Goal: Book appointment/travel/reservation

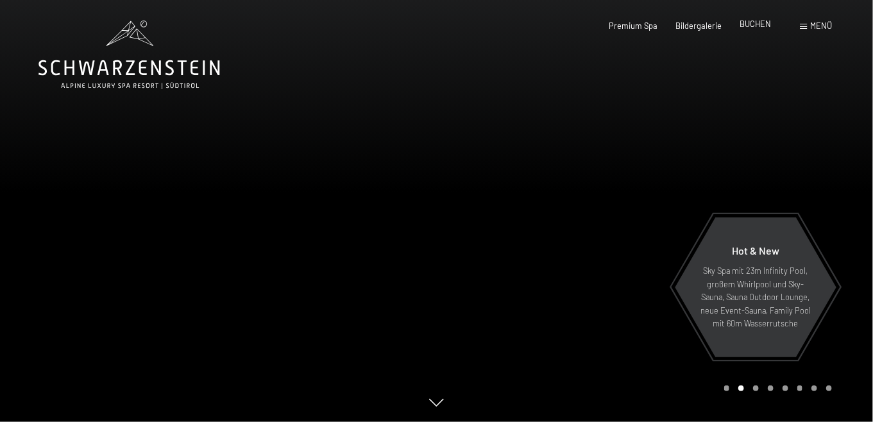
click at [740, 23] on span "BUCHEN" at bounding box center [755, 24] width 31 height 10
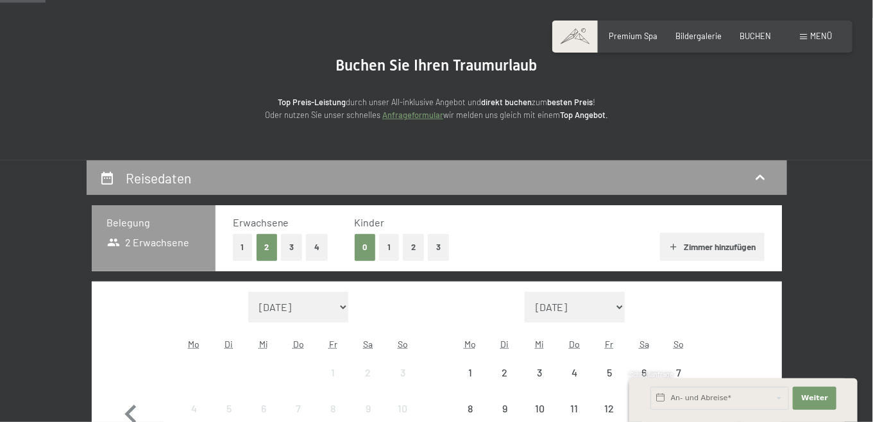
scroll to position [128, 0]
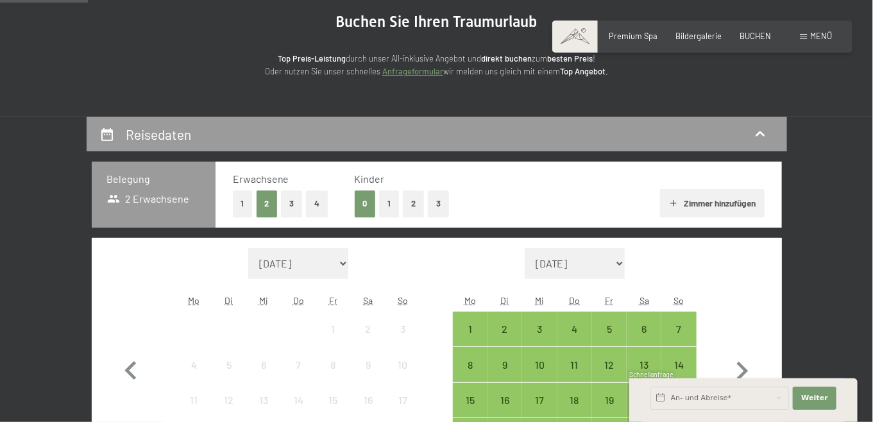
click at [281, 217] on button "3" at bounding box center [291, 204] width 21 height 26
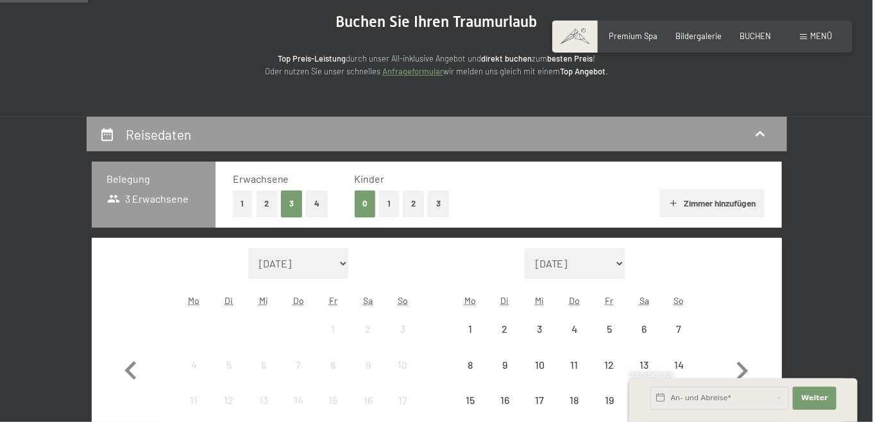
click at [379, 217] on button "1" at bounding box center [389, 204] width 20 height 26
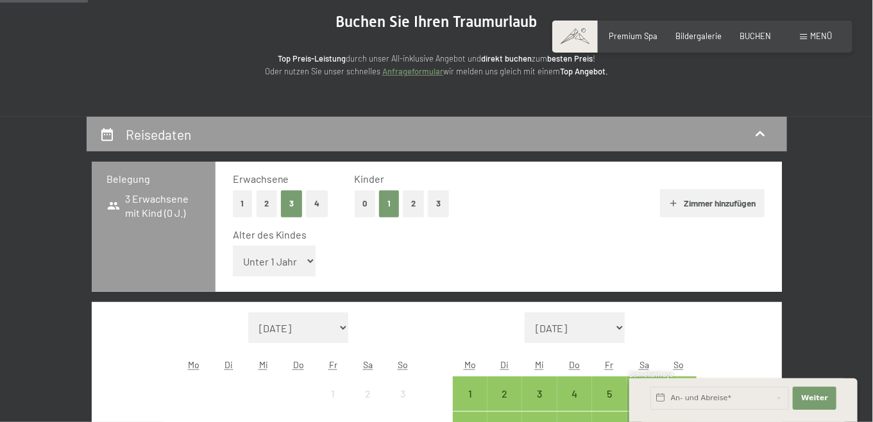
click at [273, 277] on select "Unter 1 Jahr 1 Jahr 2 Jahre 3 Jahre 4 Jahre 5 Jahre 6 Jahre 7 Jahre 8 Jahre 9 J…" at bounding box center [274, 261] width 83 height 31
select select "13"
click at [233, 270] on select "Unter 1 Jahr 1 Jahr 2 Jahre 3 Jahre 4 Jahre 5 Jahre 6 Jahre 7 Jahre 8 Jahre 9 J…" at bounding box center [274, 261] width 83 height 31
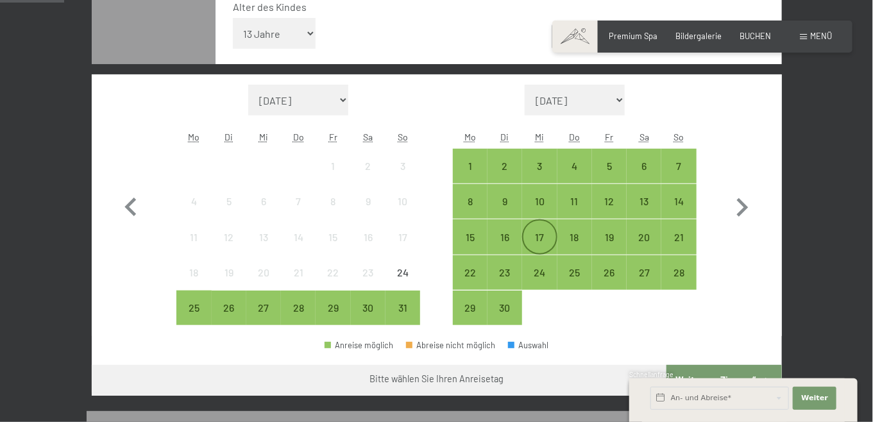
scroll to position [385, 0]
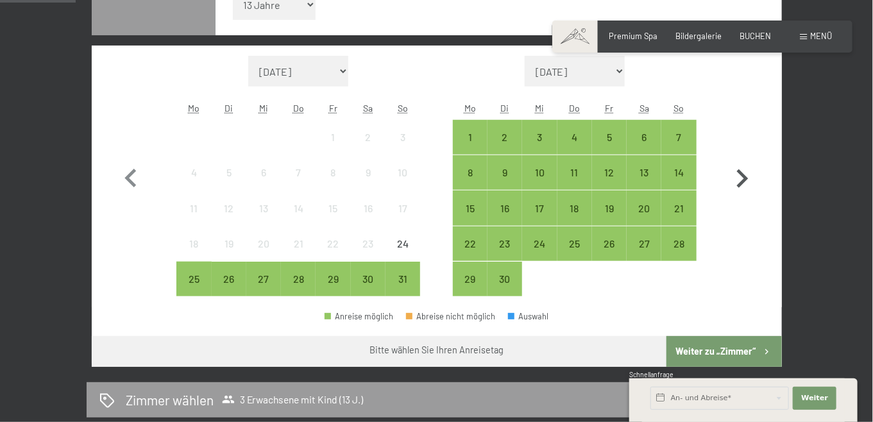
click at [761, 198] on icon "button" at bounding box center [742, 178] width 37 height 37
select select "2025-09-01"
select select "2025-10-01"
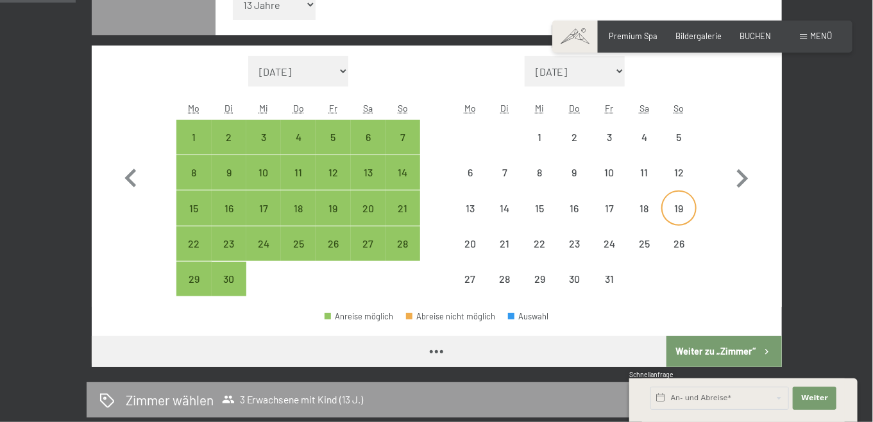
select select "2025-09-01"
select select "2025-10-01"
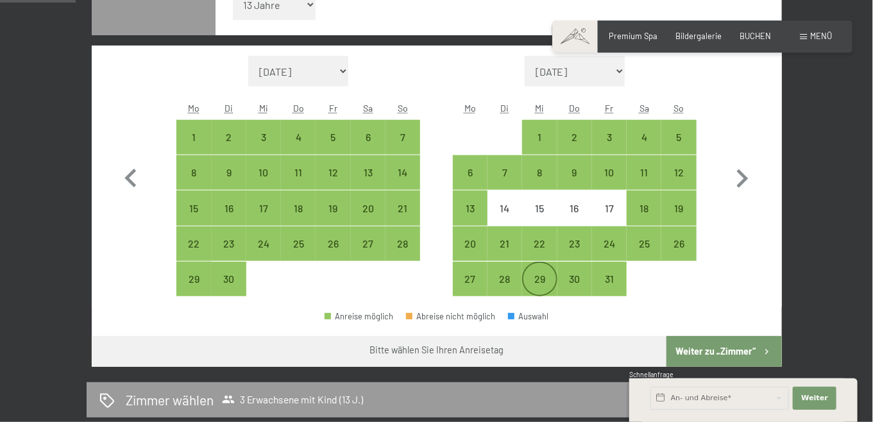
click at [538, 298] on div "29" at bounding box center [540, 290] width 32 height 32
select select "2025-09-01"
select select "2025-10-01"
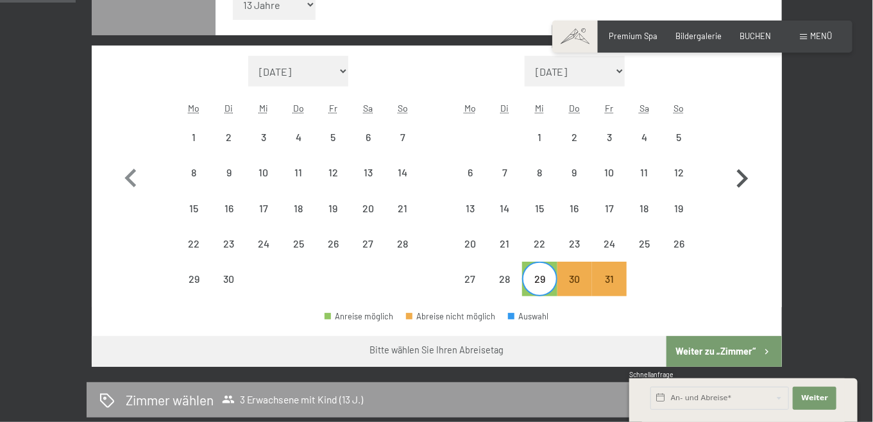
click at [749, 188] on icon "button" at bounding box center [743, 178] width 12 height 19
select select "2025-10-01"
select select "2025-11-01"
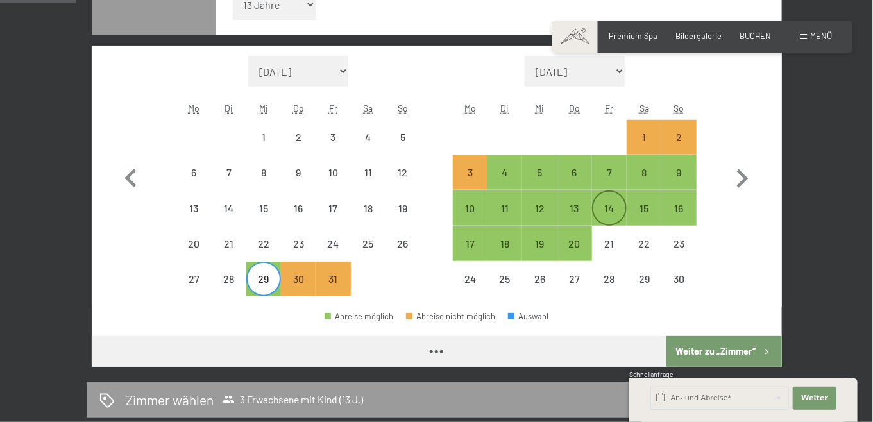
select select "2025-10-01"
select select "2025-11-01"
click at [235, 297] on div "28" at bounding box center [229, 290] width 32 height 32
select select "2025-10-01"
select select "2025-11-01"
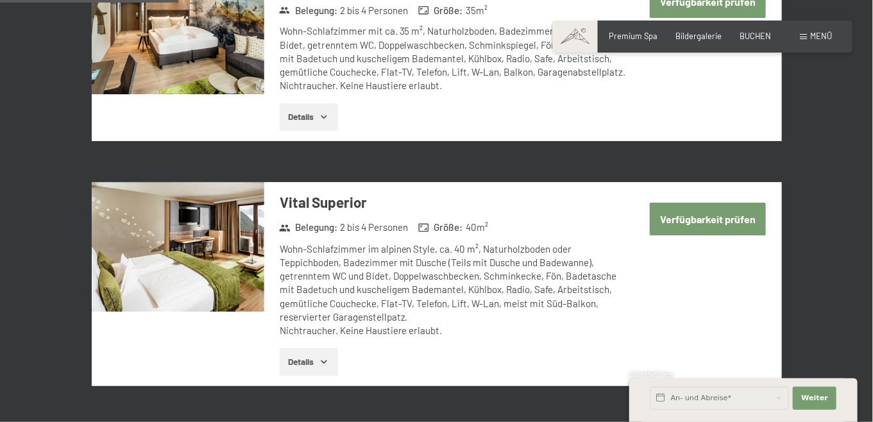
scroll to position [962, 0]
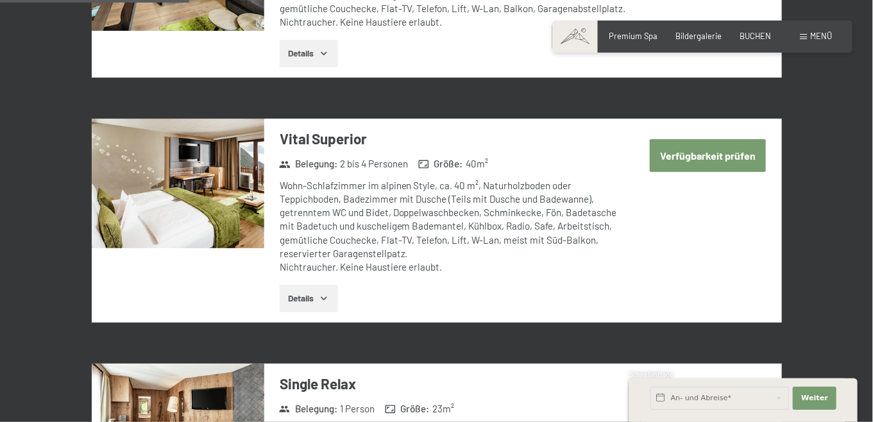
click at [186, 204] on img at bounding box center [178, 184] width 173 height 130
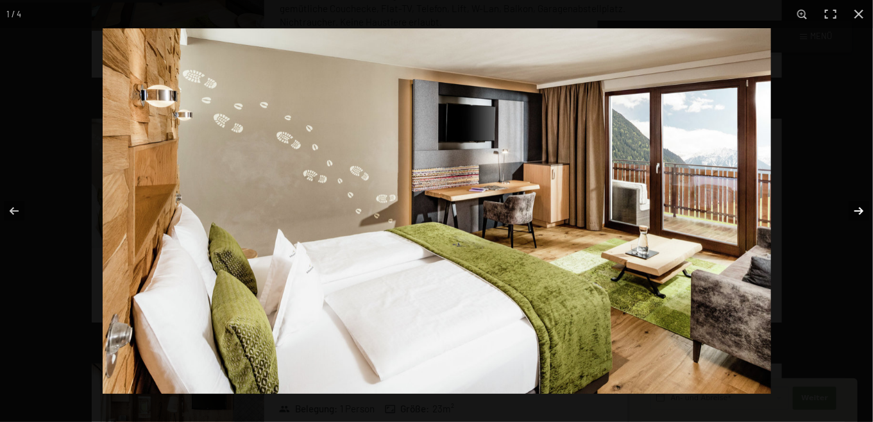
click at [858, 208] on button "button" at bounding box center [850, 211] width 45 height 64
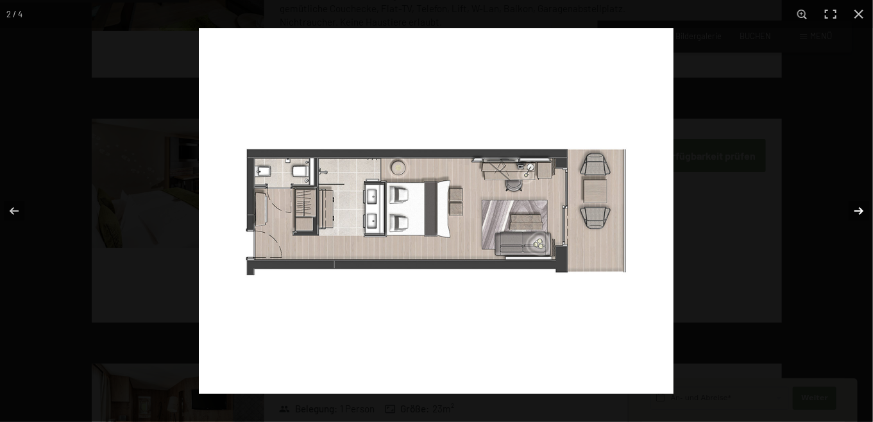
click at [858, 208] on button "button" at bounding box center [850, 211] width 45 height 64
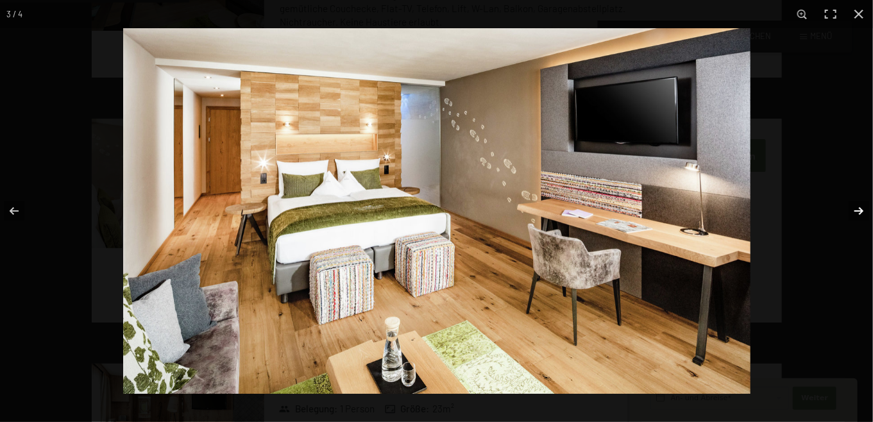
click at [858, 208] on button "button" at bounding box center [850, 211] width 45 height 64
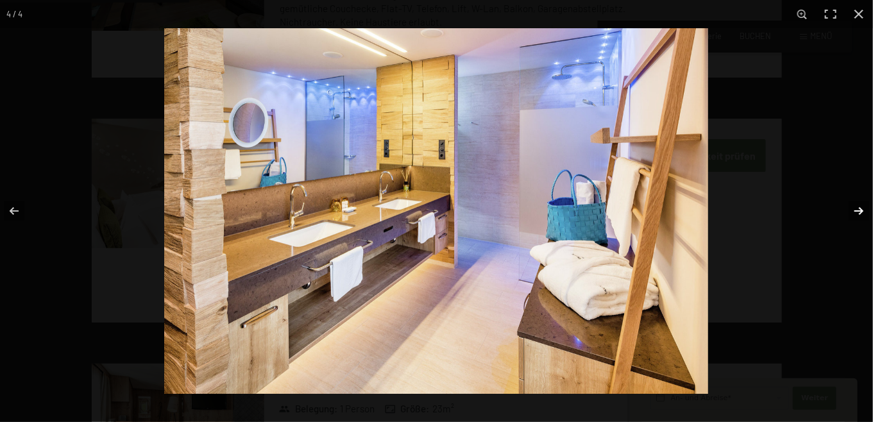
click at [858, 208] on button "button" at bounding box center [850, 211] width 45 height 64
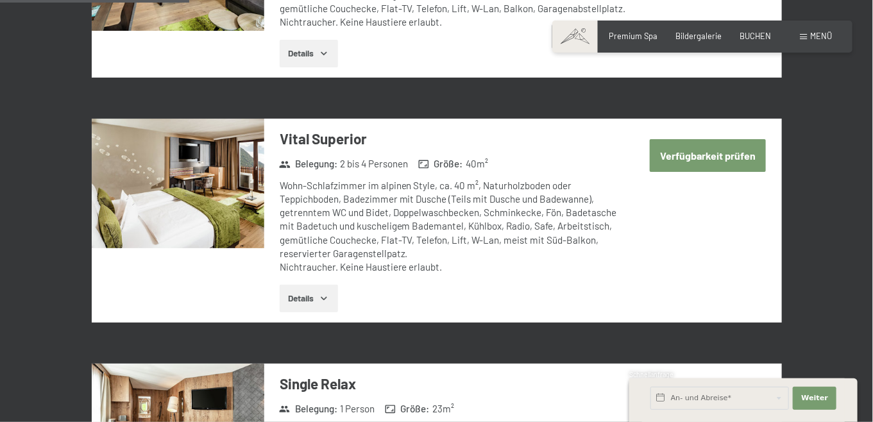
click at [0, 0] on button "button" at bounding box center [0, 0] width 0 height 0
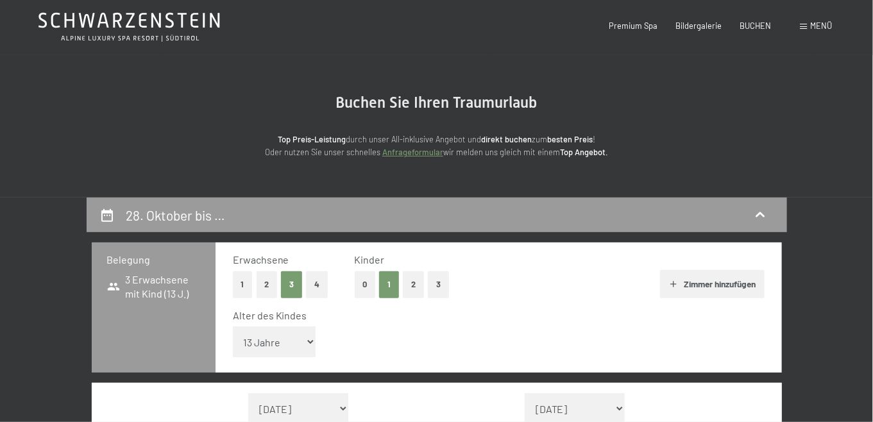
scroll to position [0, 0]
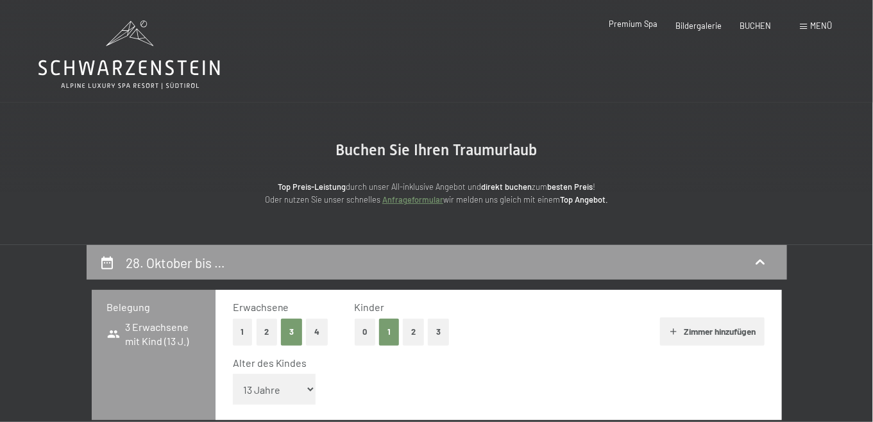
click at [623, 28] on span "Premium Spa" at bounding box center [634, 24] width 49 height 10
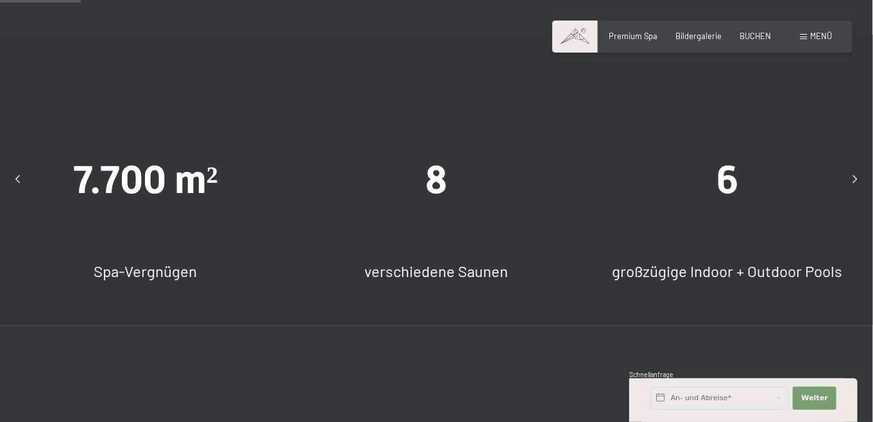
scroll to position [770, 0]
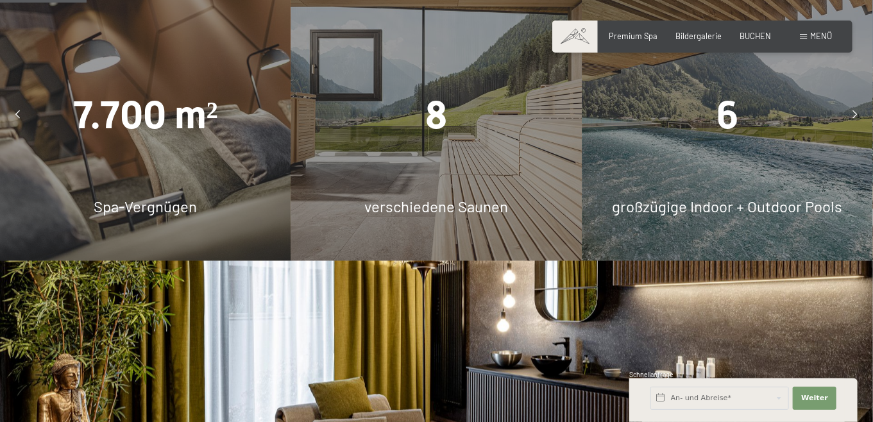
click at [717, 213] on div "6 großzügige Indoor + Outdoor Pools" at bounding box center [727, 115] width 291 height 291
click at [853, 119] on icon at bounding box center [855, 115] width 4 height 8
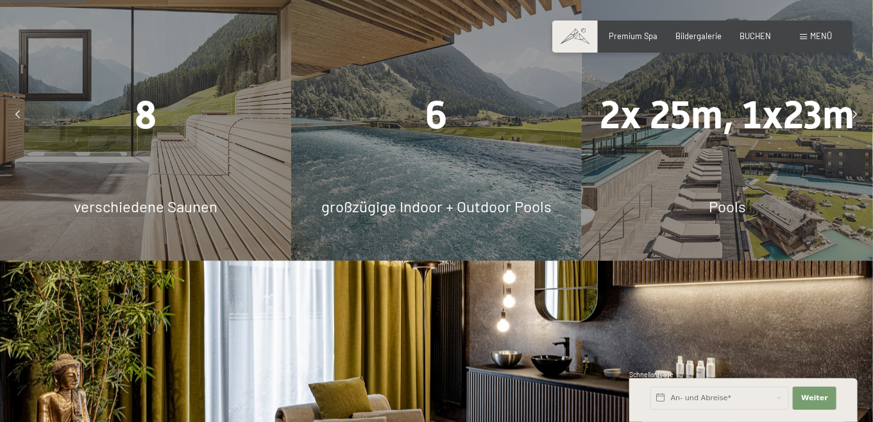
click at [741, 216] on span "Pools" at bounding box center [727, 206] width 37 height 19
click at [697, 121] on div "2x 25m, 1x23m Pools" at bounding box center [727, 115] width 291 height 291
click at [694, 130] on div "2x 25m, 1x23m Pools" at bounding box center [727, 115] width 291 height 291
click at [693, 130] on div "2x 25m, 1x23m Pools" at bounding box center [727, 115] width 291 height 291
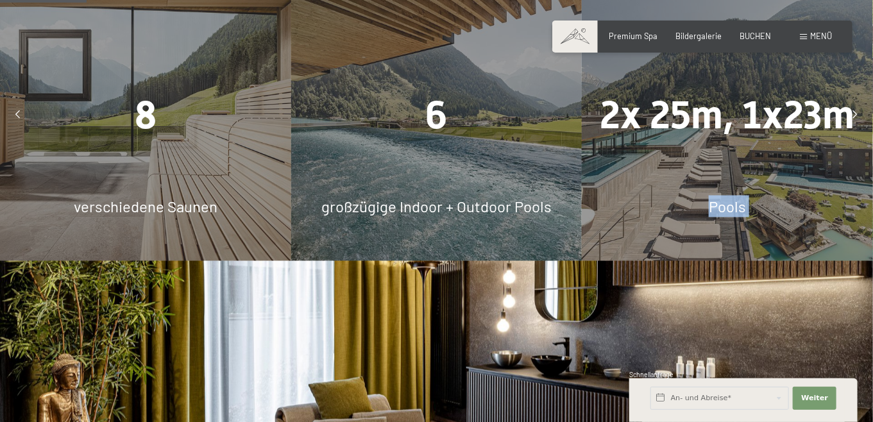
drag, startPoint x: 693, startPoint y: 130, endPoint x: 705, endPoint y: 131, distance: 11.6
click at [690, 130] on div "2x 25m, 1x23m Pools" at bounding box center [727, 115] width 291 height 291
click at [713, 137] on div "2x 25m, 1x23m Pools" at bounding box center [727, 115] width 291 height 291
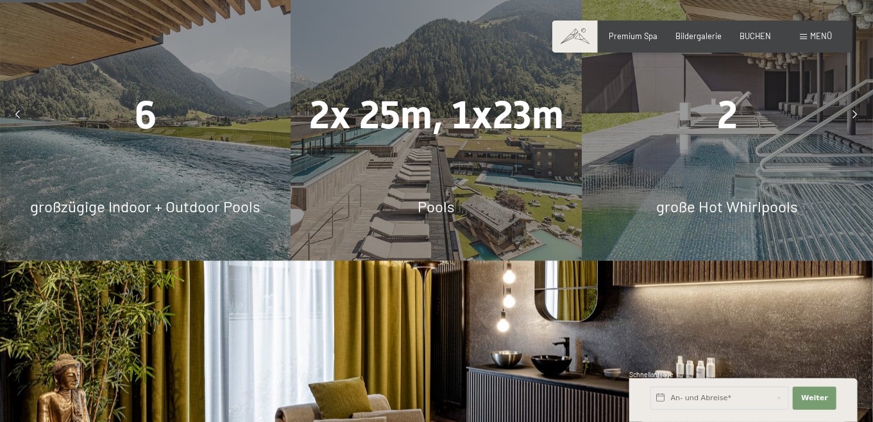
click at [767, 142] on div "2" at bounding box center [727, 115] width 291 height 55
click at [687, 31] on div "Buchen Anfragen Premium Spa Bildergalerie BUCHEN Menü DE IT EN Gutschein Bilder…" at bounding box center [702, 37] width 259 height 12
click at [688, 40] on div "Bildergalerie" at bounding box center [699, 35] width 46 height 12
click at [689, 35] on span "Bildergalerie" at bounding box center [699, 34] width 46 height 10
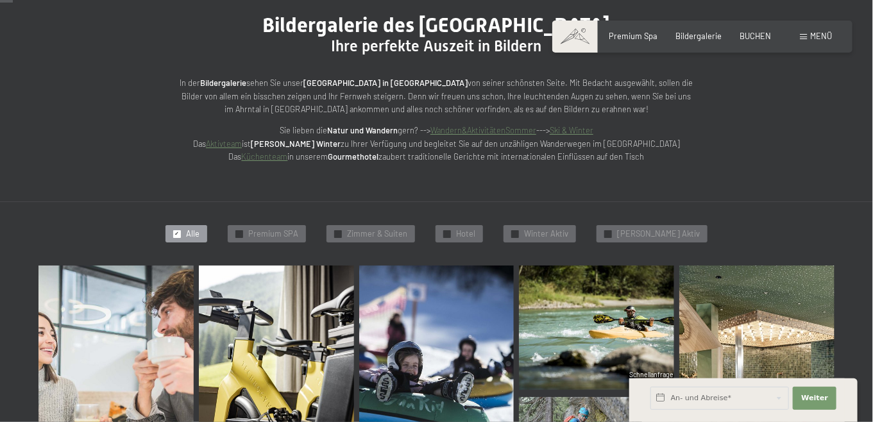
scroll to position [257, 0]
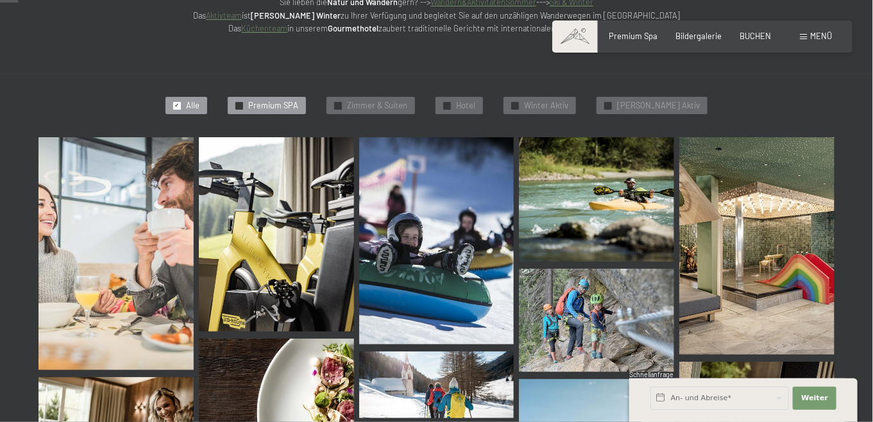
click at [271, 112] on span "Premium SPA" at bounding box center [273, 106] width 50 height 12
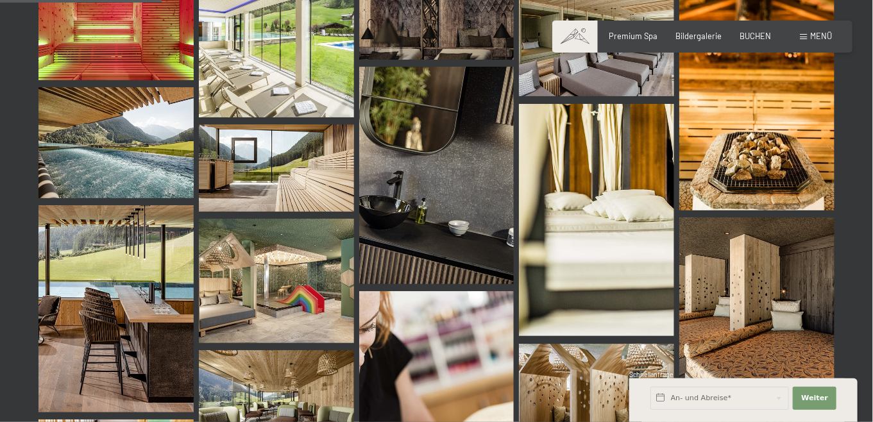
scroll to position [402, 0]
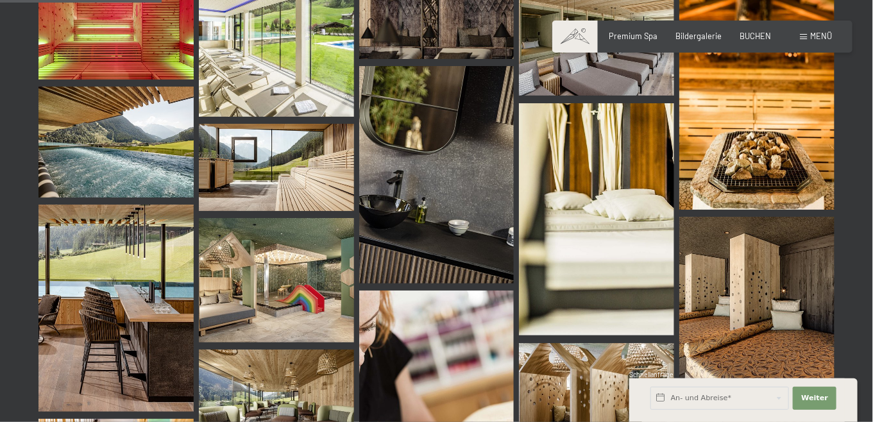
click at [95, 73] on img at bounding box center [115, 35] width 155 height 87
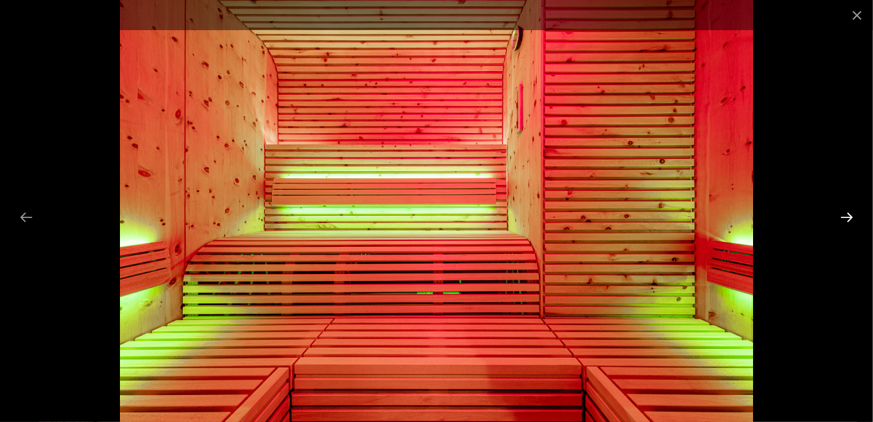
click at [848, 214] on button "Next slide" at bounding box center [847, 217] width 27 height 25
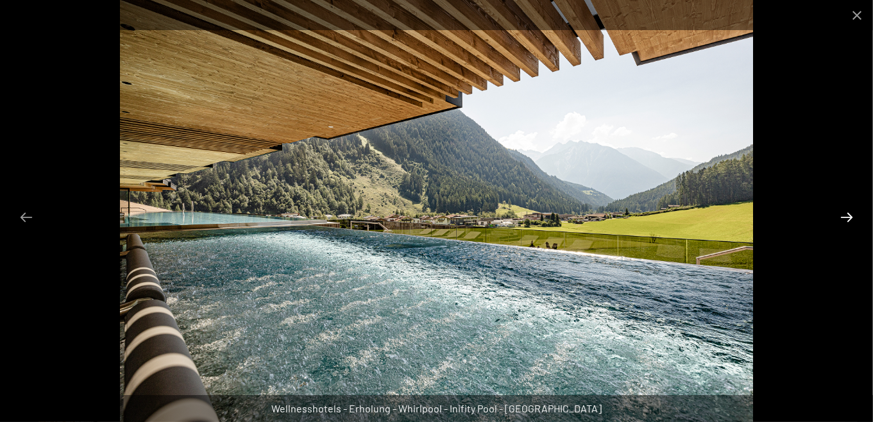
click at [849, 213] on button "Next slide" at bounding box center [847, 217] width 27 height 25
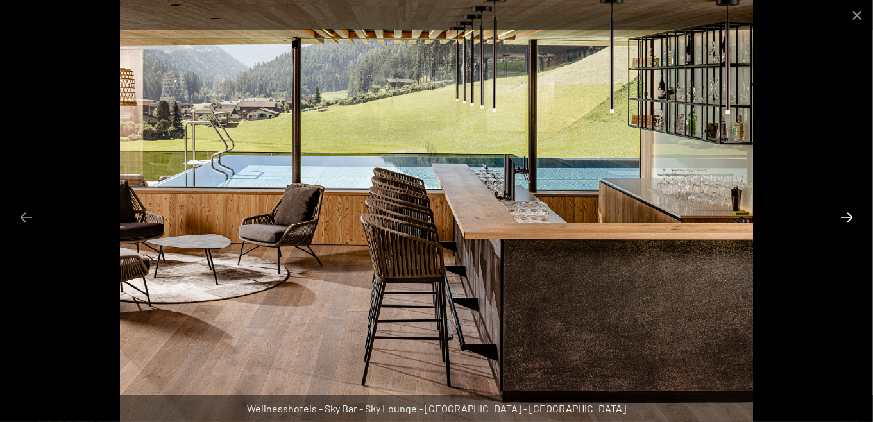
click at [849, 213] on button "Next slide" at bounding box center [847, 217] width 27 height 25
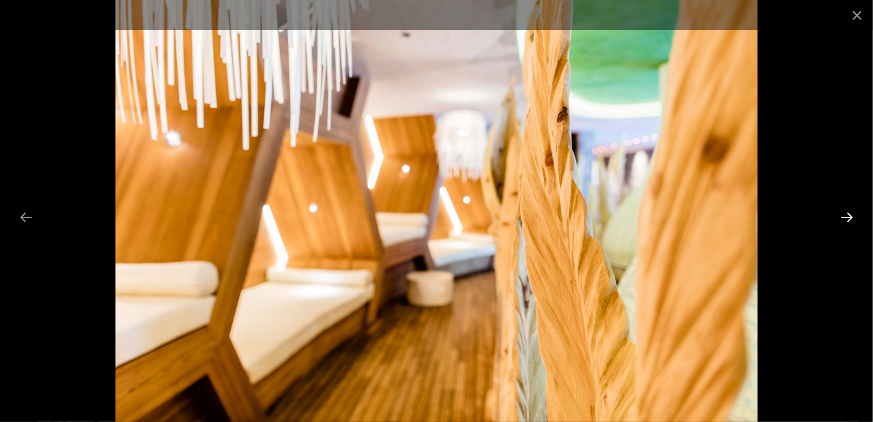
click at [849, 213] on button "Next slide" at bounding box center [847, 217] width 27 height 25
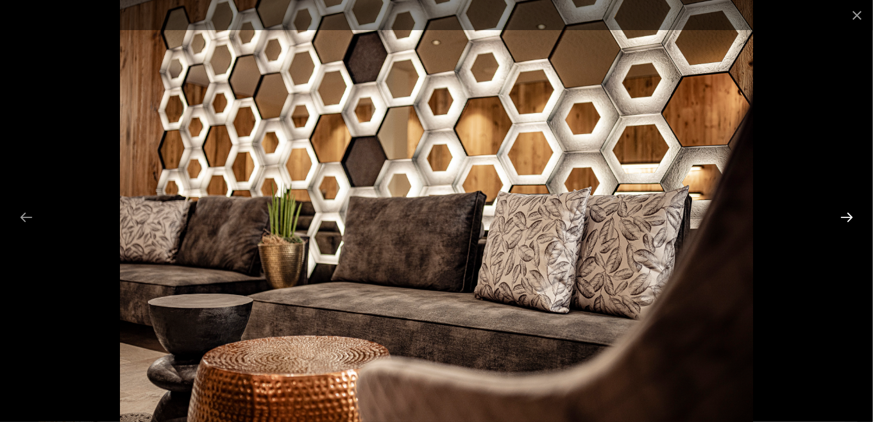
click at [849, 213] on button "Next slide" at bounding box center [847, 217] width 27 height 25
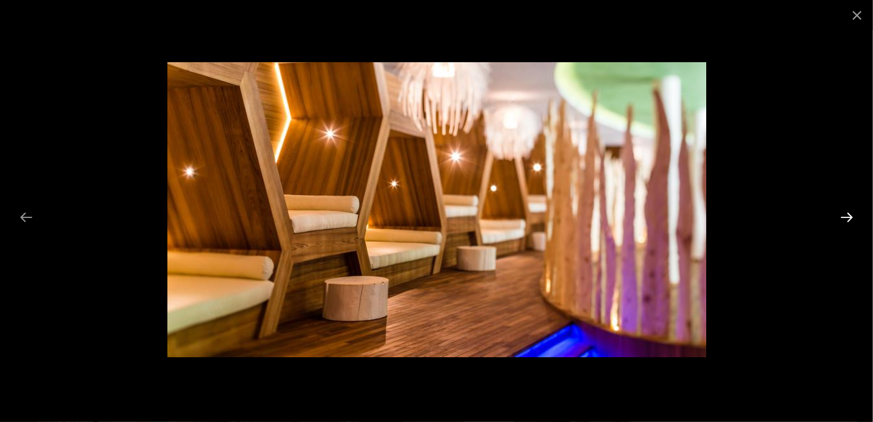
click at [849, 213] on button "Next slide" at bounding box center [847, 217] width 27 height 25
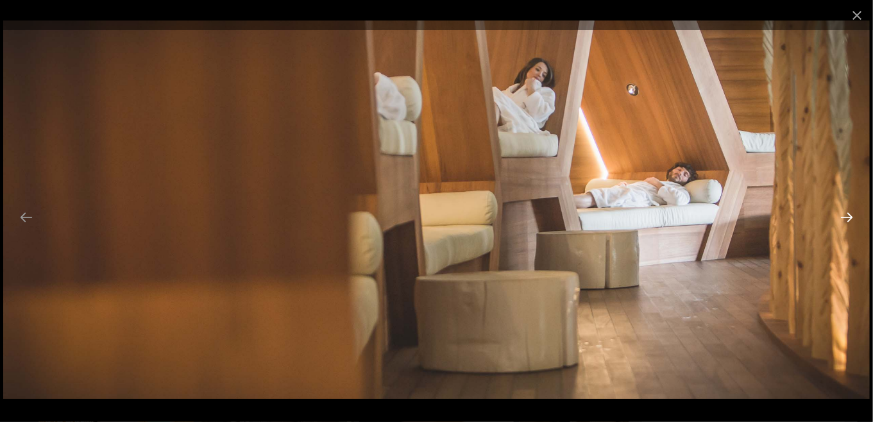
click at [843, 219] on button "Next slide" at bounding box center [847, 217] width 27 height 25
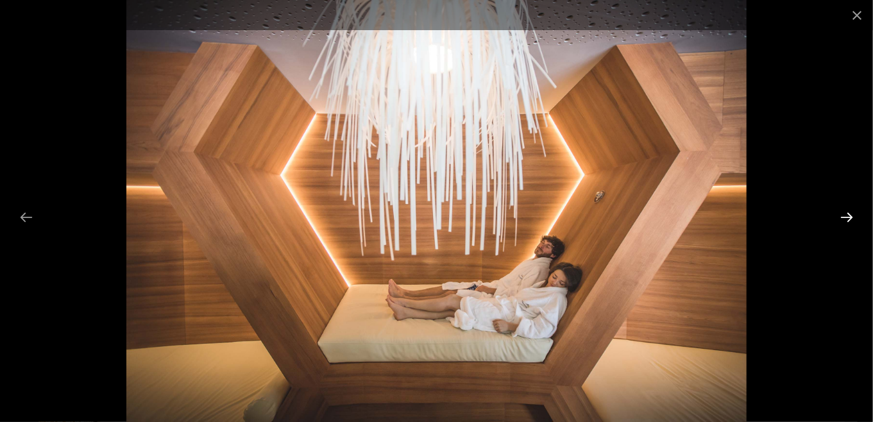
click at [844, 217] on button "Next slide" at bounding box center [847, 217] width 27 height 25
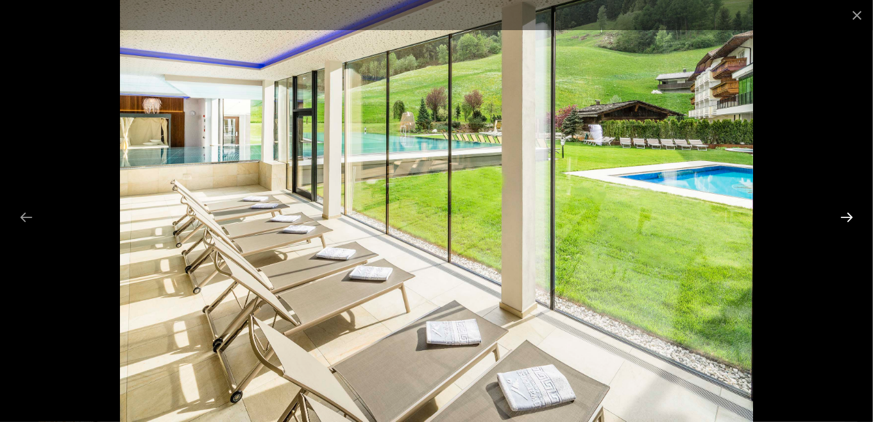
click at [844, 217] on button "Next slide" at bounding box center [847, 217] width 27 height 25
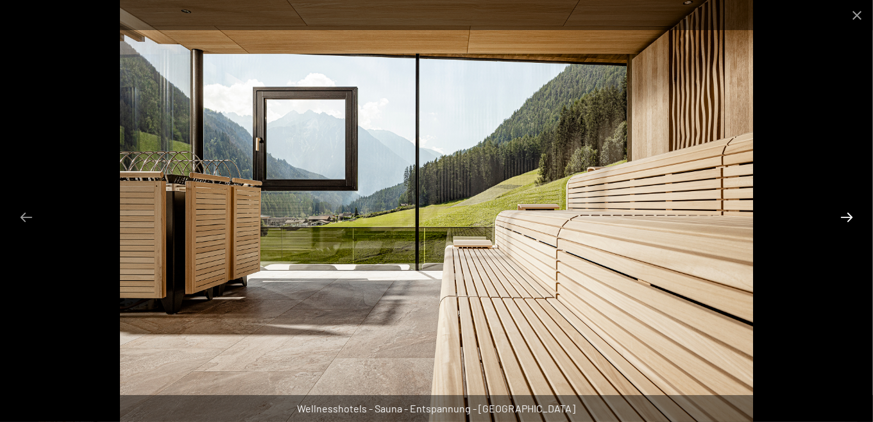
click at [844, 217] on button "Next slide" at bounding box center [847, 217] width 27 height 25
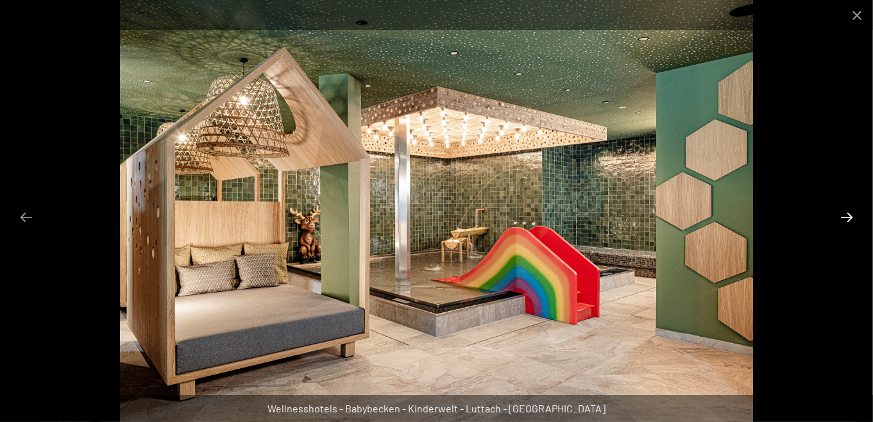
click at [844, 217] on button "Next slide" at bounding box center [847, 217] width 27 height 25
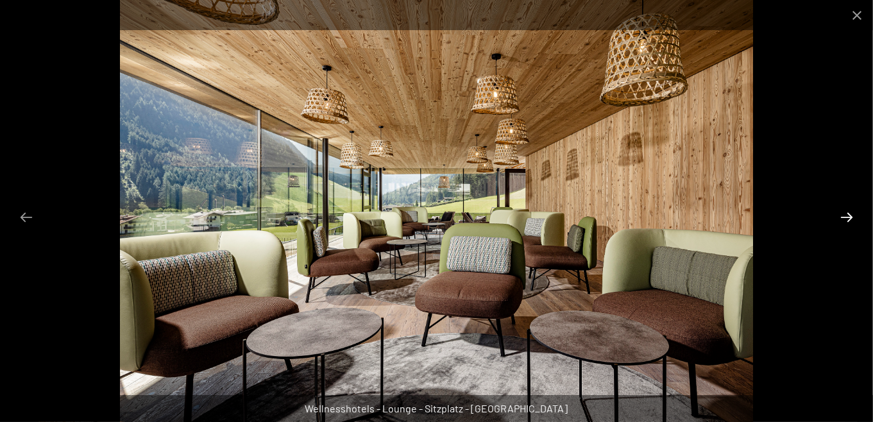
click at [844, 217] on button "Next slide" at bounding box center [847, 217] width 27 height 25
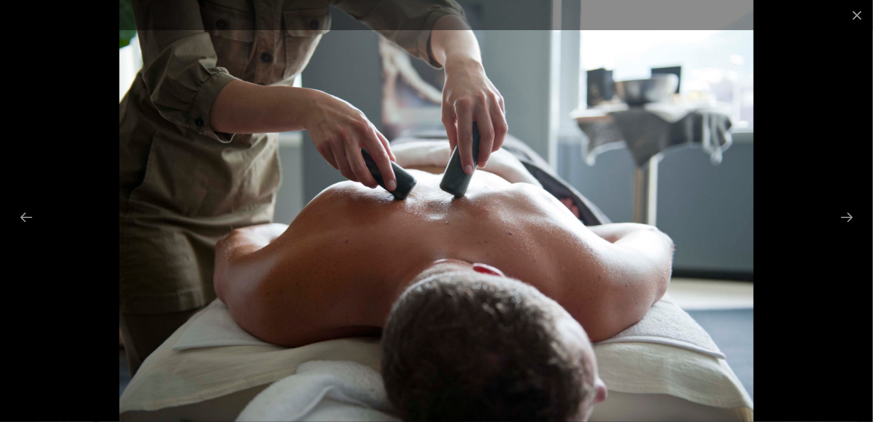
click at [56, 215] on div at bounding box center [436, 211] width 873 height 422
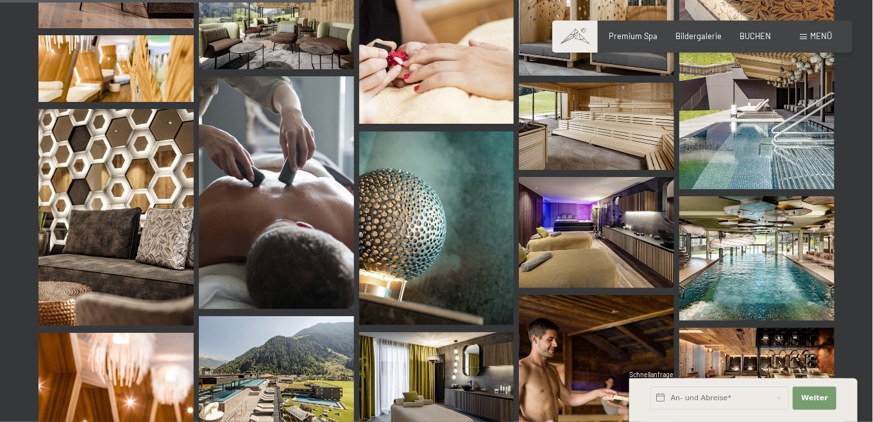
scroll to position [786, 0]
click at [723, 189] on img at bounding box center [757, 110] width 155 height 155
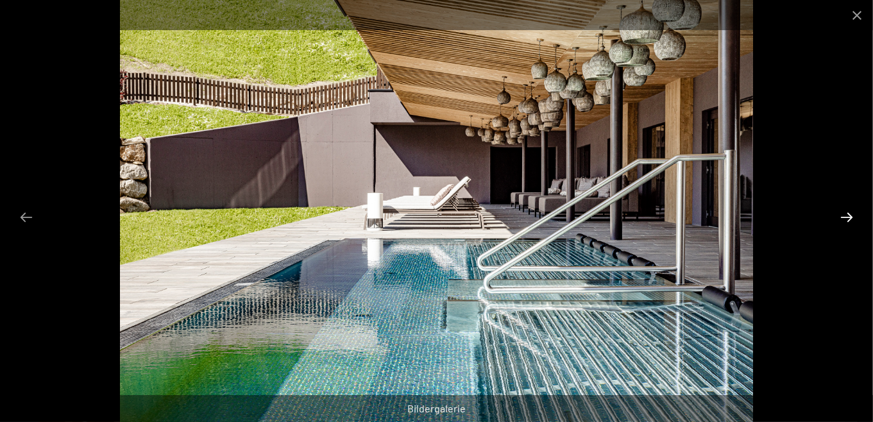
click at [842, 217] on button "Next slide" at bounding box center [847, 217] width 27 height 25
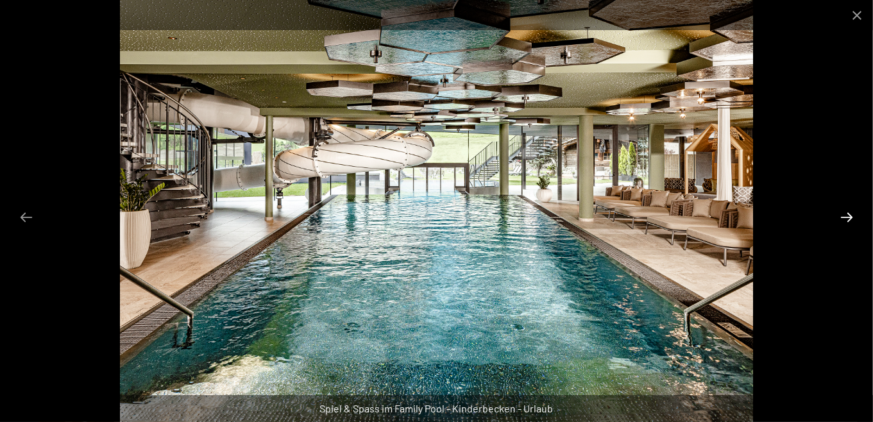
click at [848, 212] on button "Next slide" at bounding box center [847, 217] width 27 height 25
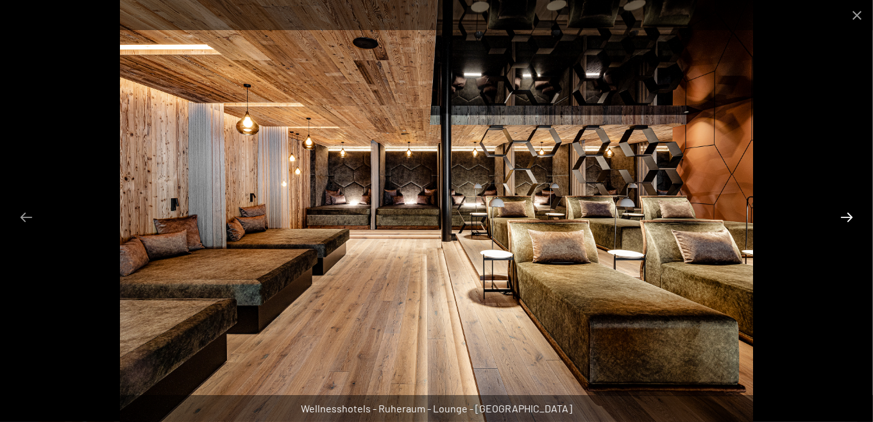
click at [848, 212] on button "Next slide" at bounding box center [847, 217] width 27 height 25
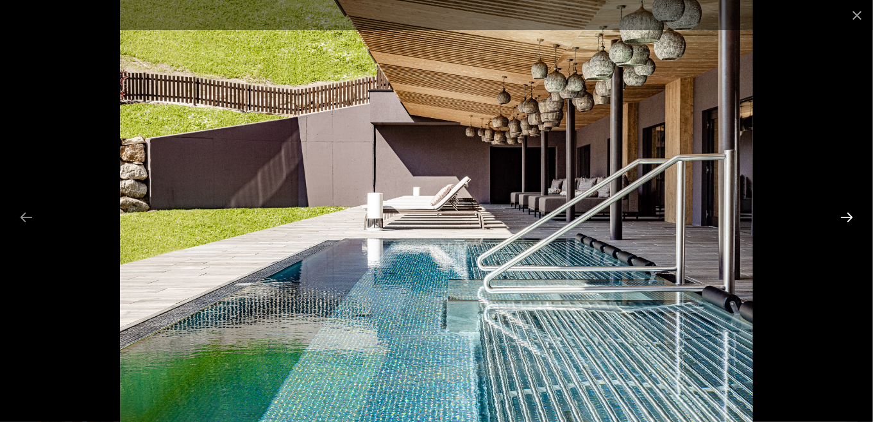
click at [848, 212] on button "Next slide" at bounding box center [847, 217] width 27 height 25
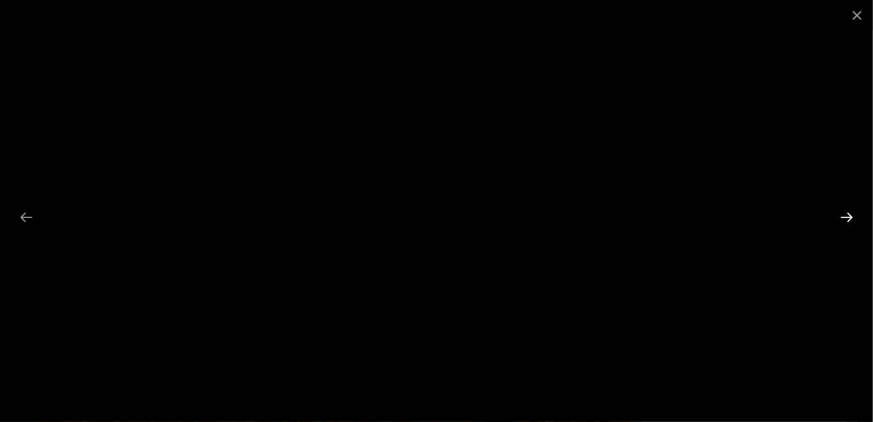
click at [848, 212] on button "Next slide" at bounding box center [847, 217] width 27 height 25
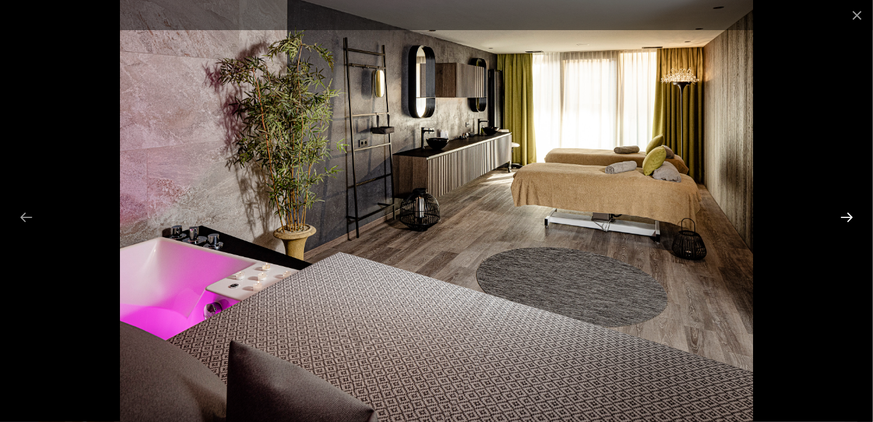
click at [848, 212] on button "Next slide" at bounding box center [847, 217] width 27 height 25
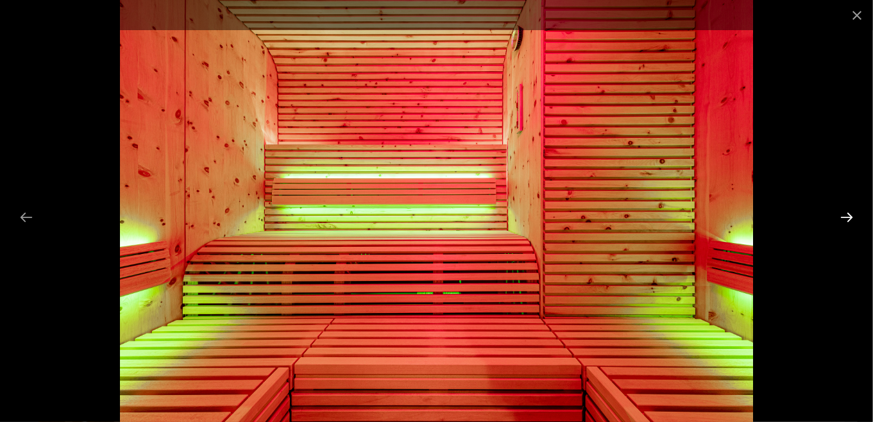
click at [848, 212] on button "Next slide" at bounding box center [847, 217] width 27 height 25
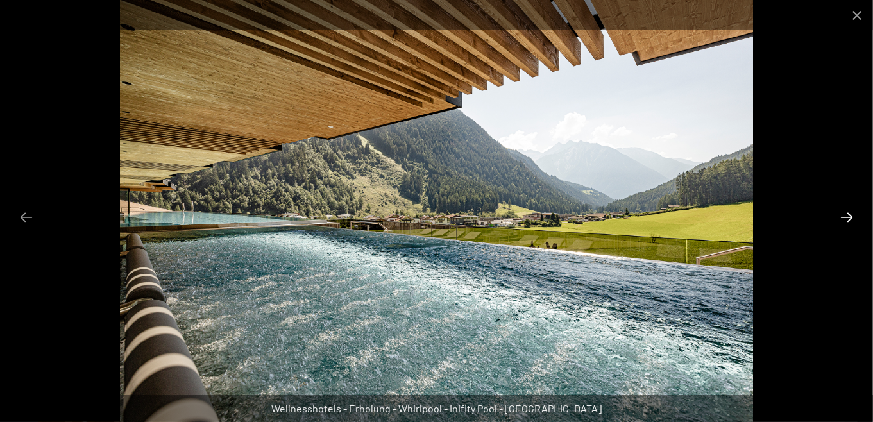
click at [848, 212] on button "Next slide" at bounding box center [847, 217] width 27 height 25
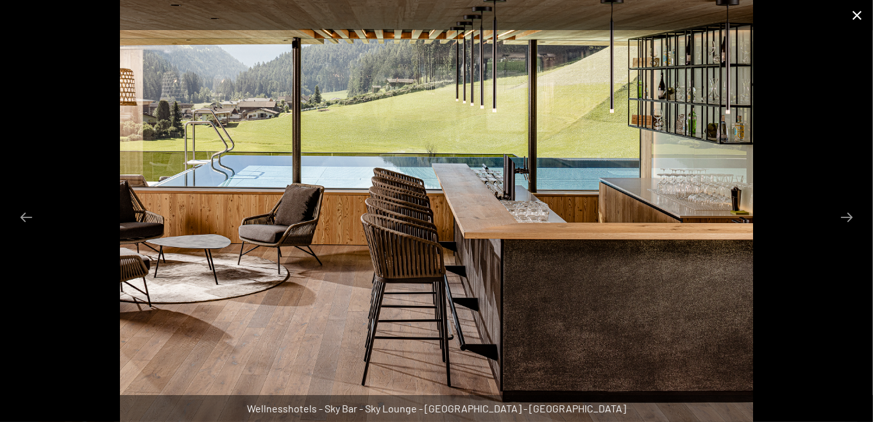
click at [851, 12] on button "Close gallery" at bounding box center [857, 15] width 32 height 30
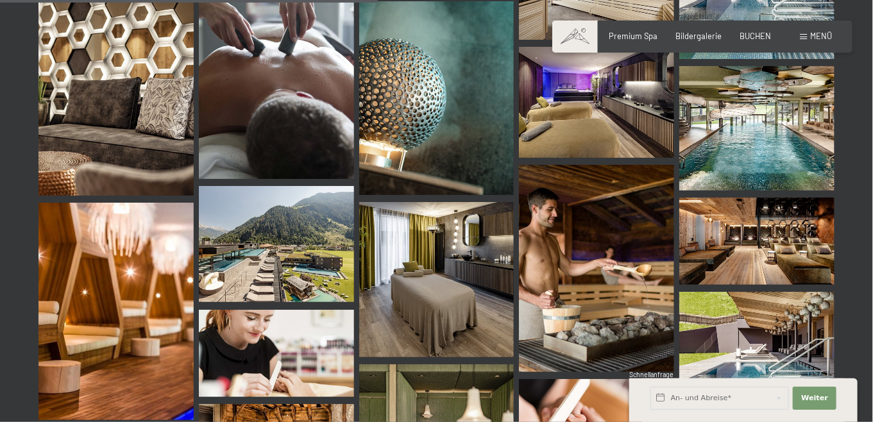
scroll to position [915, 0]
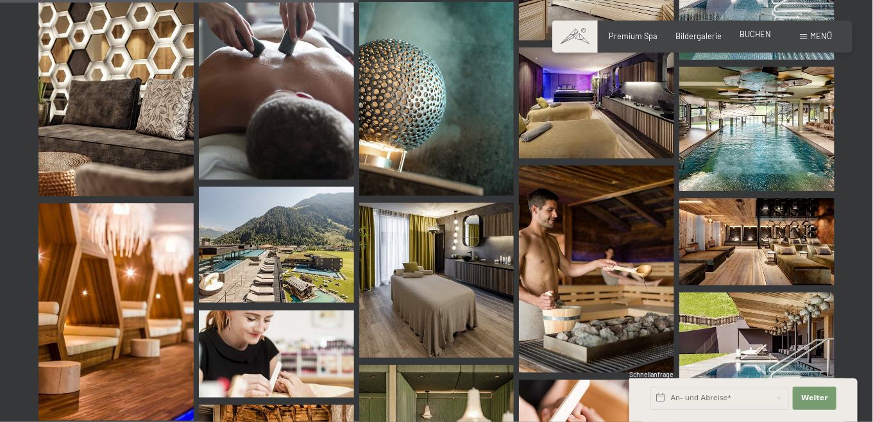
click at [740, 39] on span "BUCHEN" at bounding box center [755, 34] width 31 height 10
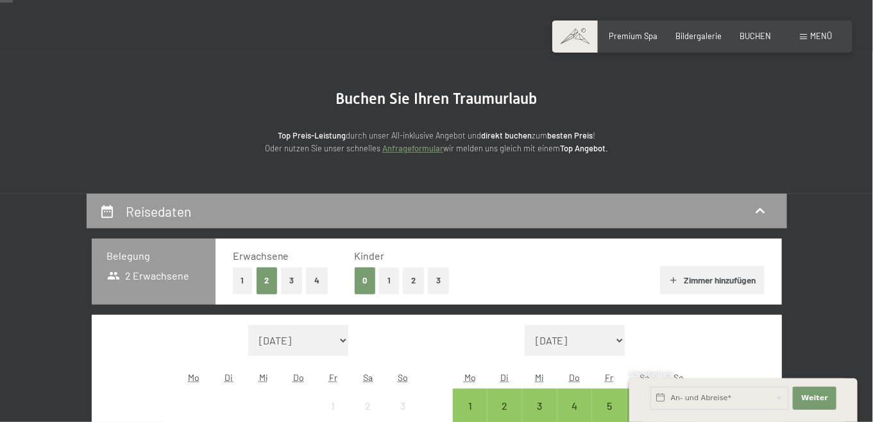
scroll to position [64, 0]
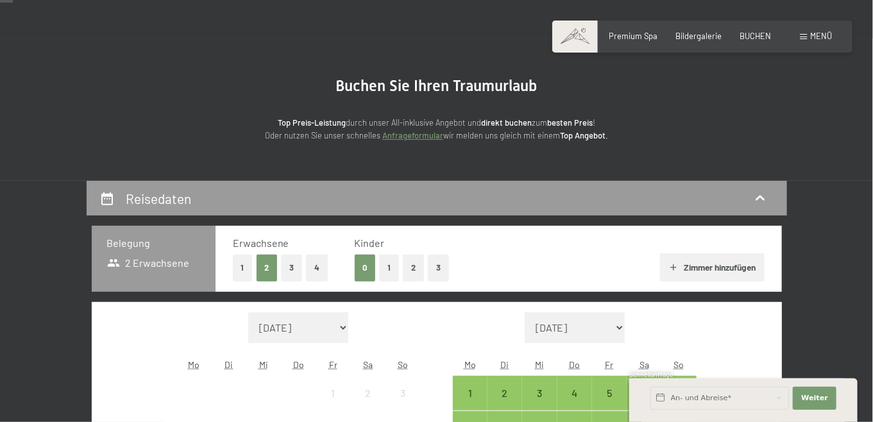
drag, startPoint x: 269, startPoint y: 292, endPoint x: 277, endPoint y: 293, distance: 8.4
click at [281, 281] on button "3" at bounding box center [291, 268] width 21 height 26
click at [379, 281] on button "1" at bounding box center [389, 268] width 20 height 26
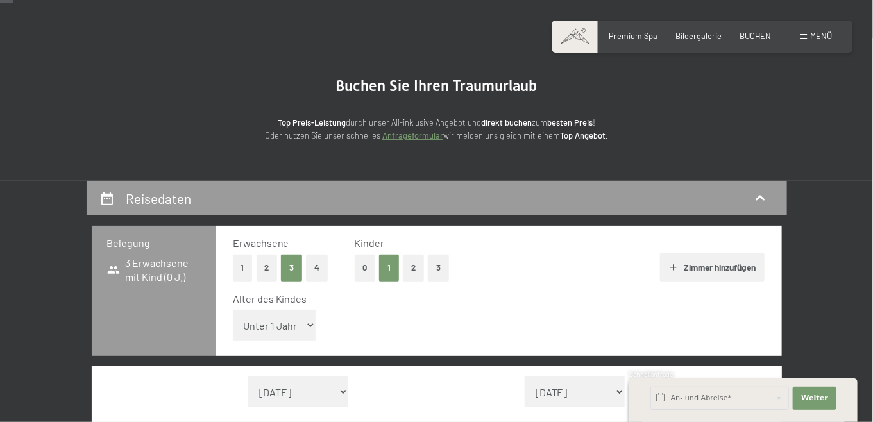
click at [258, 341] on select "Unter 1 Jahr 1 Jahr 2 Jahre 3 Jahre 4 Jahre 5 Jahre 6 Jahre 7 Jahre 8 Jahre 9 J…" at bounding box center [274, 325] width 83 height 31
select select "13"
click at [233, 334] on select "Unter 1 Jahr 1 Jahr 2 Jahre 3 Jahre 4 Jahre 5 Jahre 6 Jahre 7 Jahre 8 Jahre 9 J…" at bounding box center [274, 325] width 83 height 31
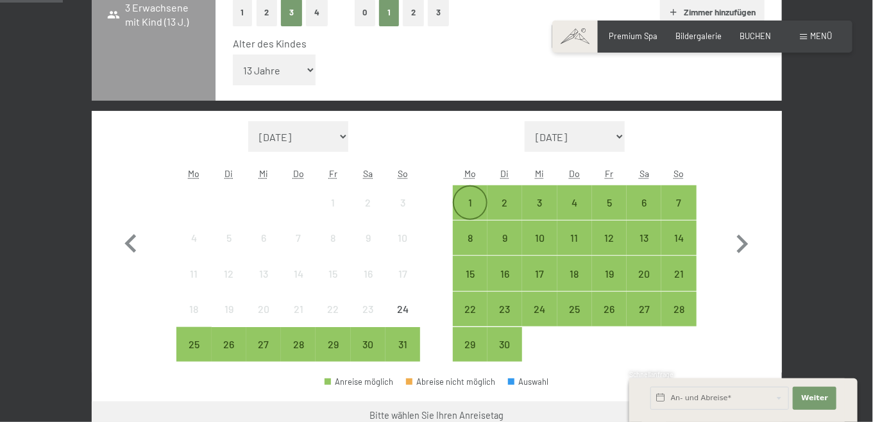
scroll to position [321, 0]
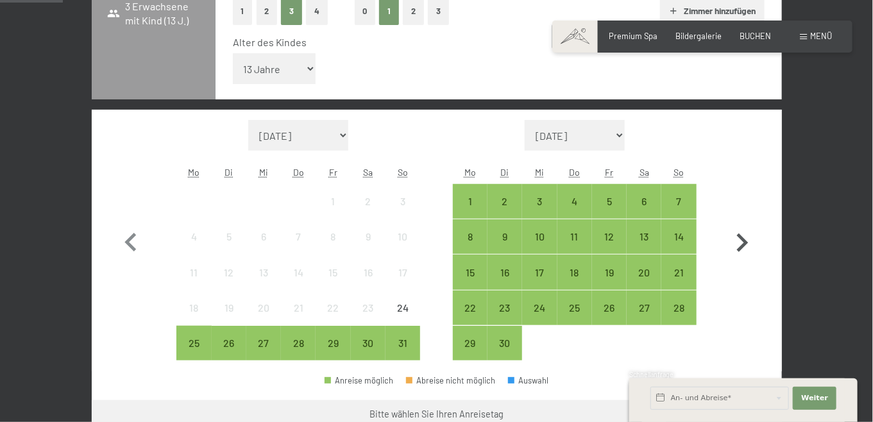
click at [749, 252] on icon "button" at bounding box center [743, 243] width 12 height 19
select select "2025-09-01"
select select "2025-10-01"
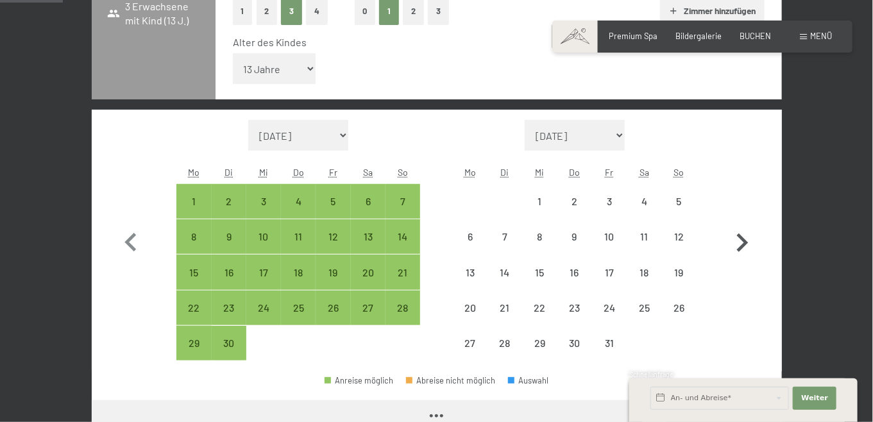
select select "2025-09-01"
select select "2025-10-01"
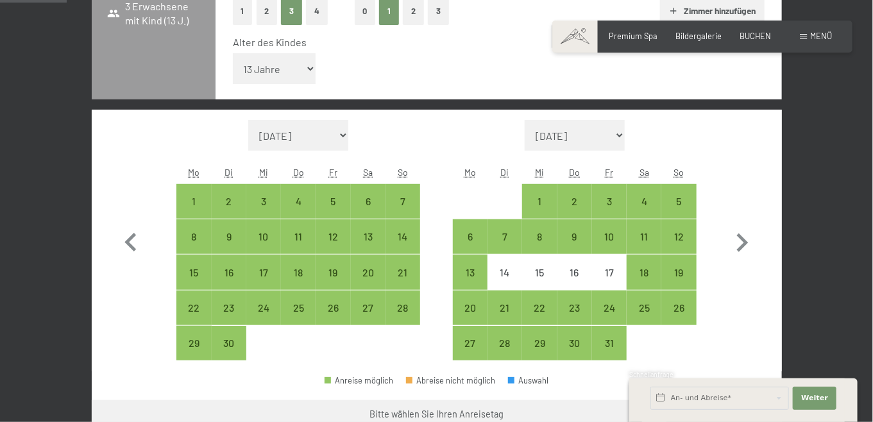
scroll to position [385, 0]
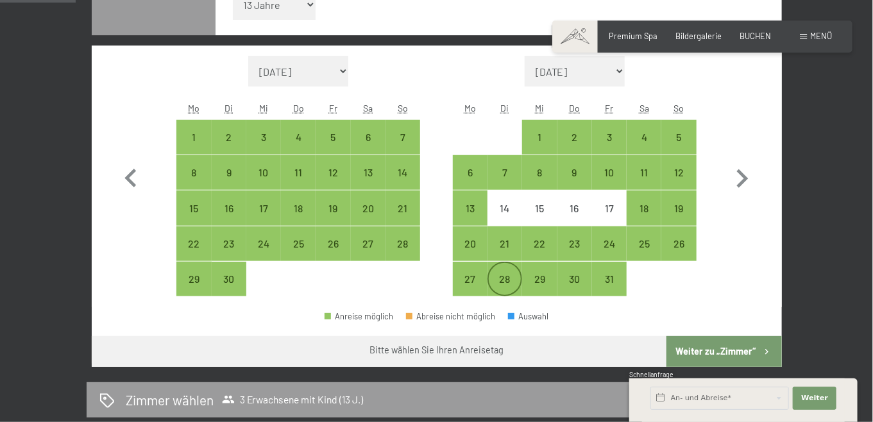
click at [500, 298] on div "28" at bounding box center [505, 290] width 32 height 32
select select "2025-09-01"
select select "2025-10-01"
click at [508, 300] on div "28" at bounding box center [505, 290] width 32 height 32
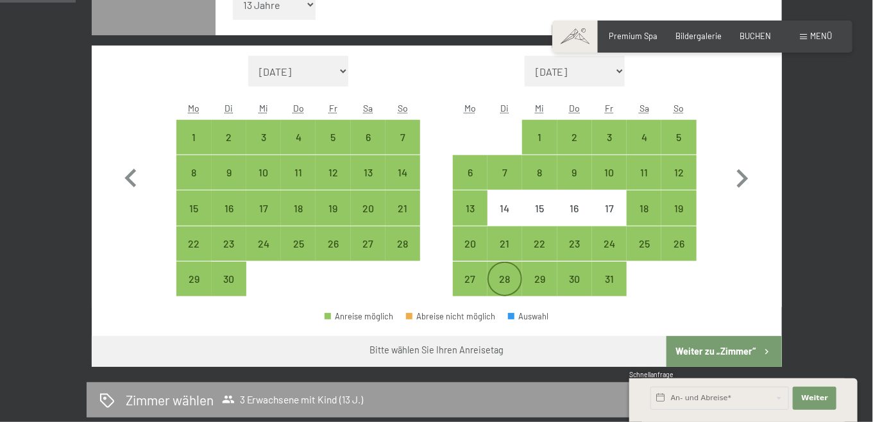
select select "2025-09-01"
select select "2025-10-01"
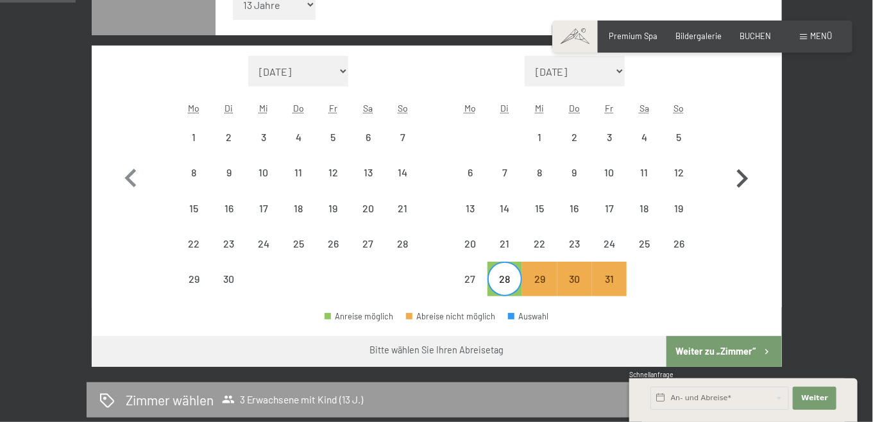
click at [749, 188] on icon "button" at bounding box center [743, 178] width 12 height 19
select select "2025-10-01"
select select "2025-11-01"
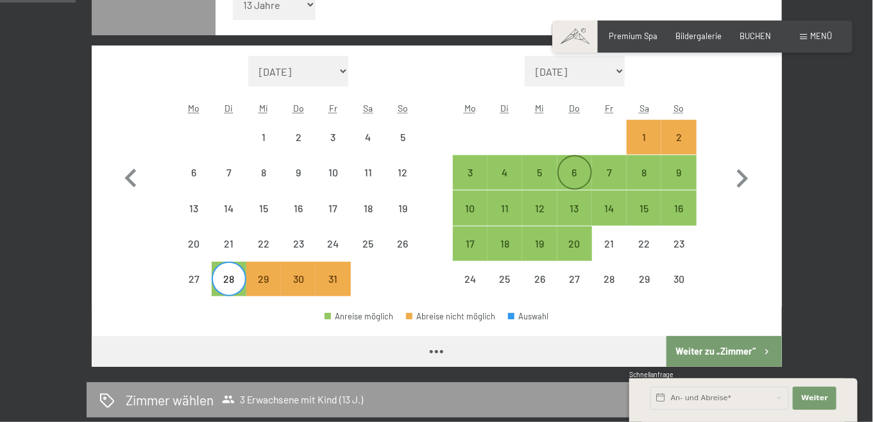
select select "2025-10-01"
select select "2025-11-01"
click at [640, 153] on div "1" at bounding box center [644, 137] width 32 height 32
select select "2025-10-01"
select select "2025-11-01"
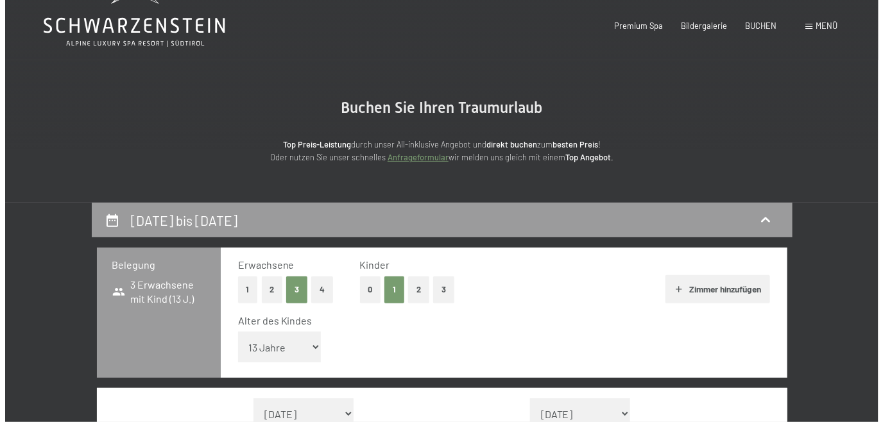
scroll to position [0, 0]
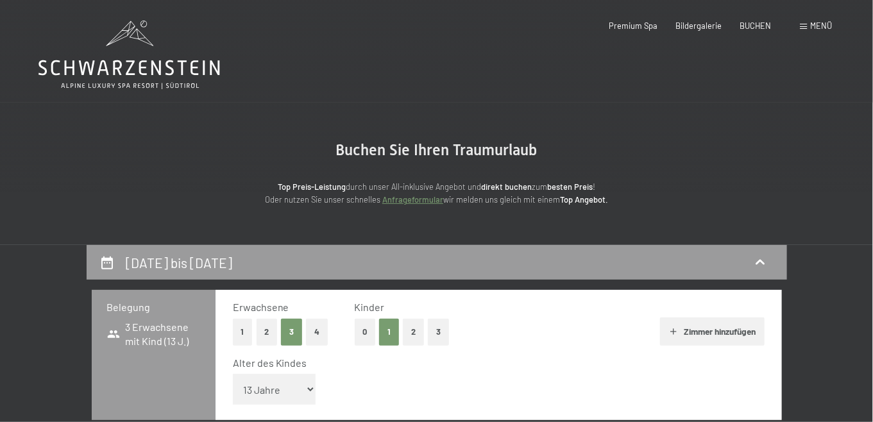
click at [800, 28] on span at bounding box center [803, 27] width 7 height 6
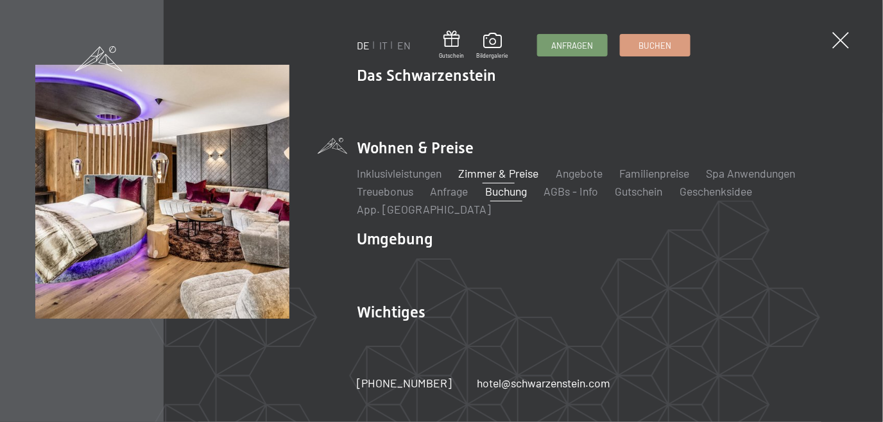
click at [494, 168] on link "Zimmer & Preise" at bounding box center [499, 173] width 80 height 14
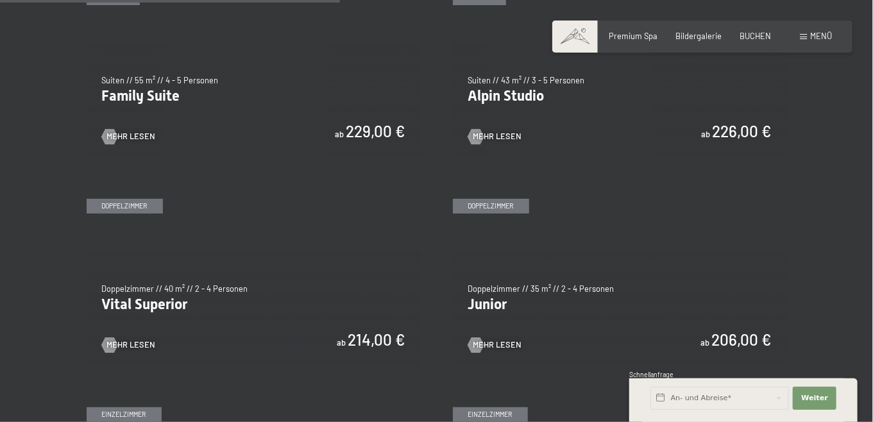
scroll to position [1412, 0]
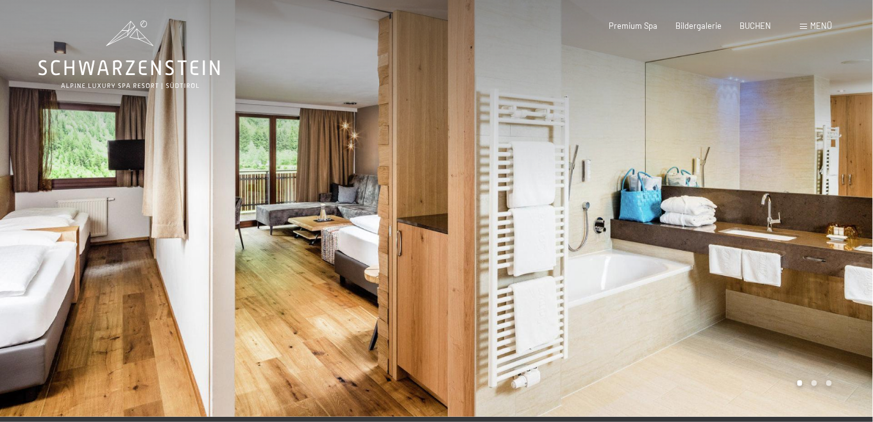
click at [520, 216] on div at bounding box center [655, 208] width 437 height 417
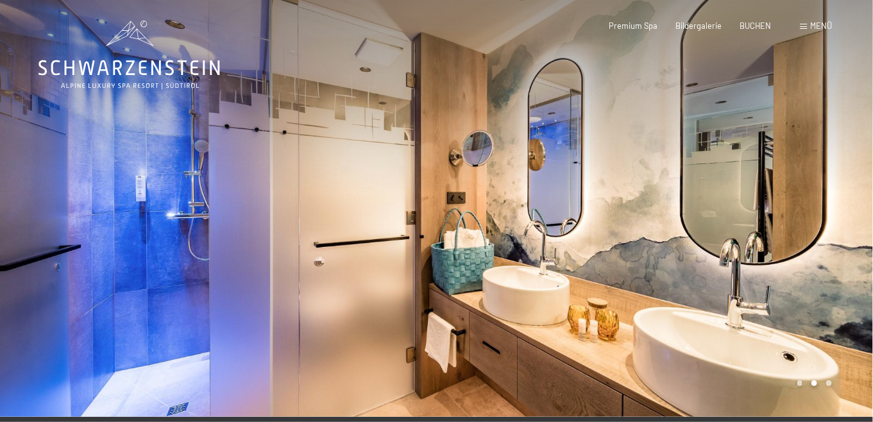
click at [542, 213] on div at bounding box center [655, 208] width 437 height 417
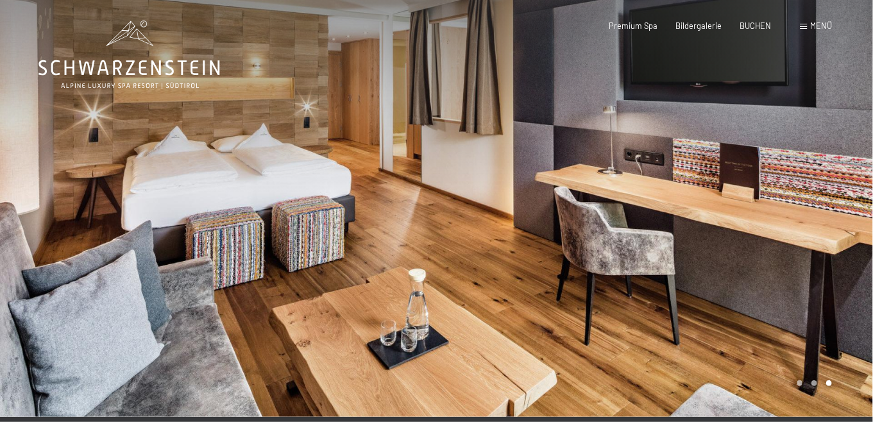
click at [542, 213] on div at bounding box center [655, 208] width 437 height 417
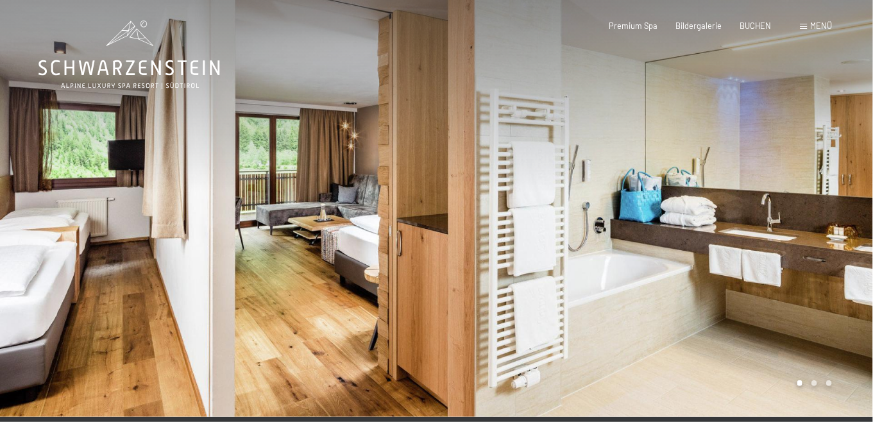
click at [348, 286] on div at bounding box center [218, 208] width 437 height 417
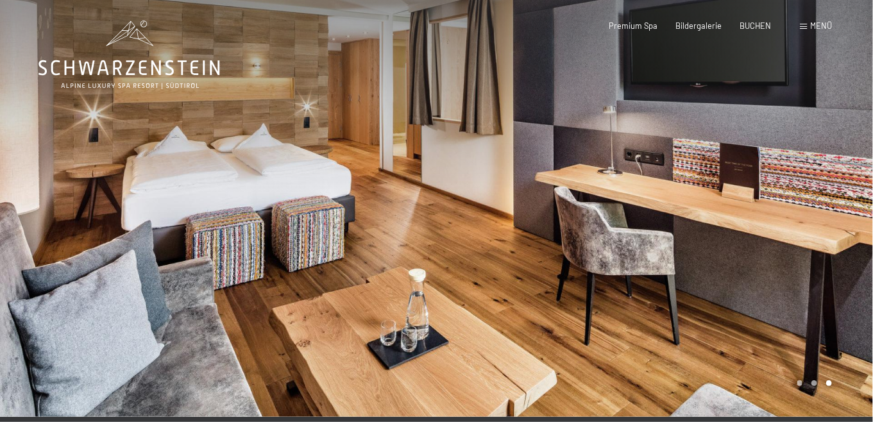
click at [387, 275] on div at bounding box center [218, 208] width 437 height 417
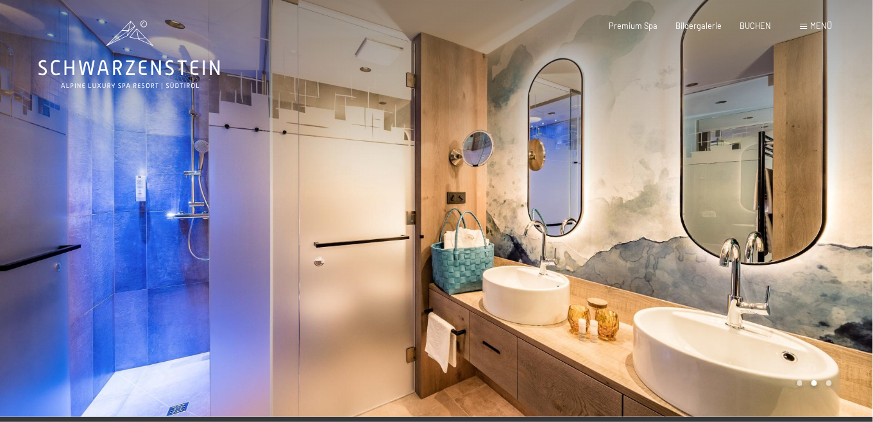
click at [387, 275] on div at bounding box center [218, 208] width 437 height 417
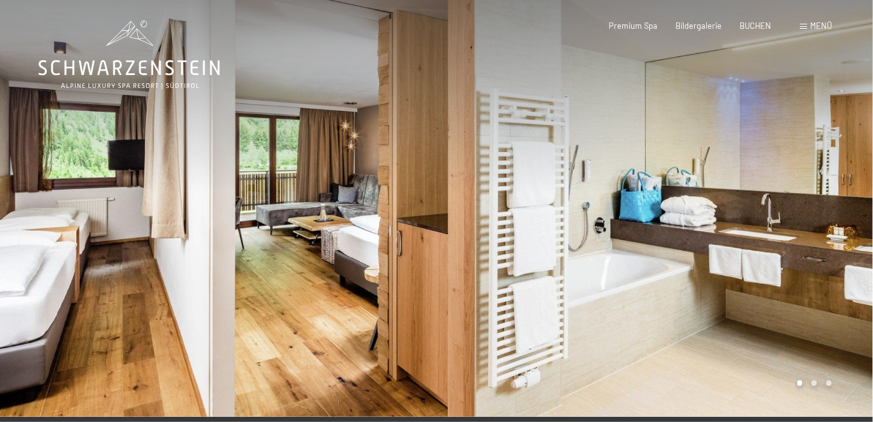
click at [388, 273] on div at bounding box center [218, 208] width 437 height 417
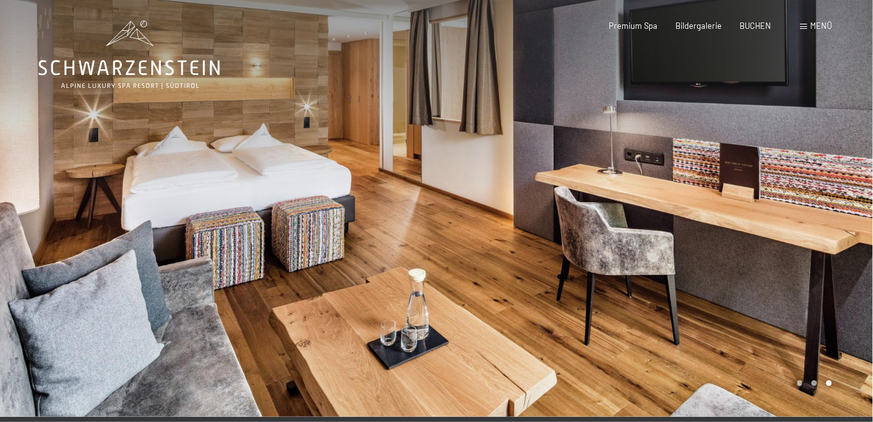
click at [388, 273] on div at bounding box center [218, 208] width 437 height 417
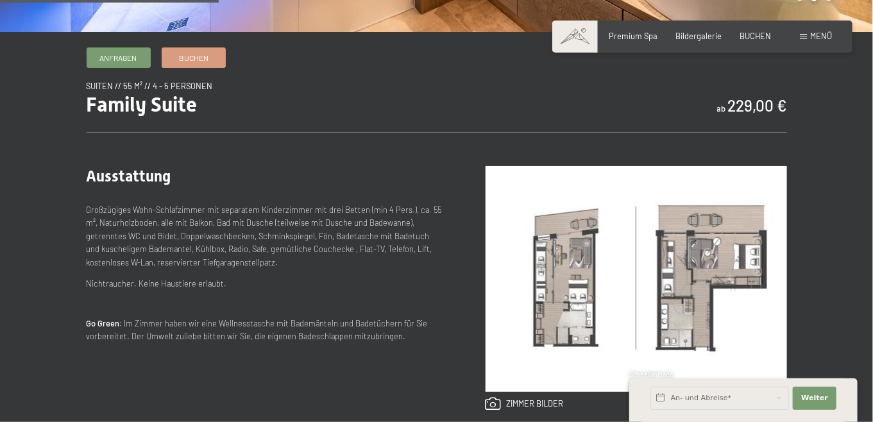
scroll to position [449, 0]
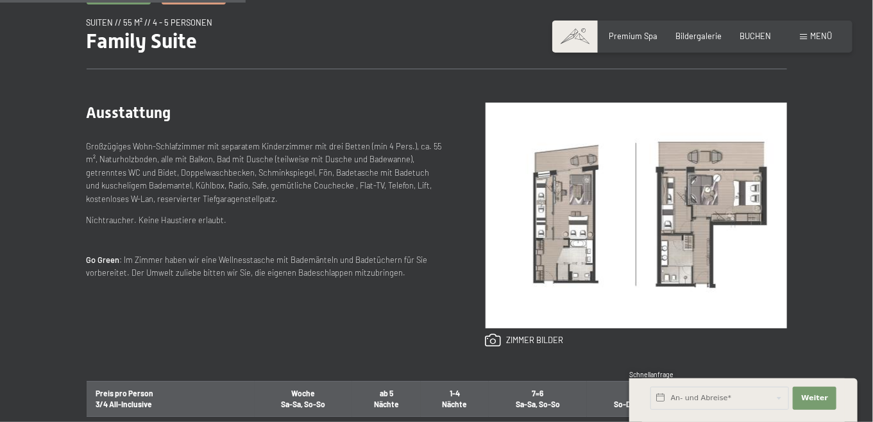
click at [570, 254] on img at bounding box center [637, 216] width 302 height 226
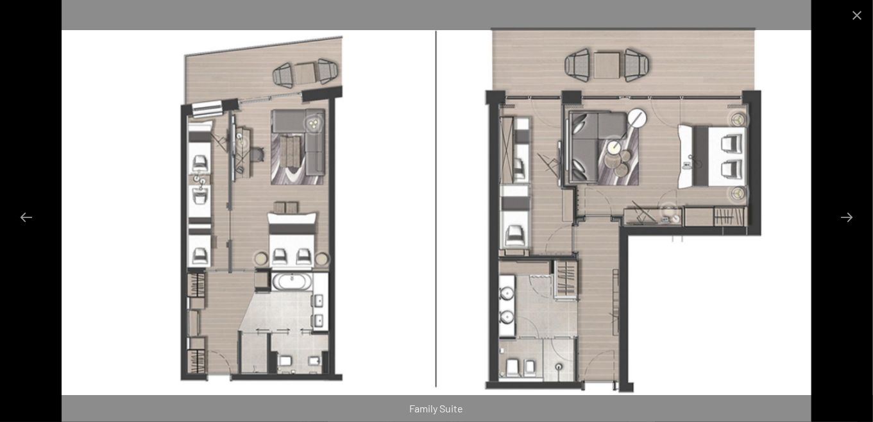
scroll to position [513, 0]
click at [855, 13] on button "Close gallery" at bounding box center [857, 15] width 32 height 30
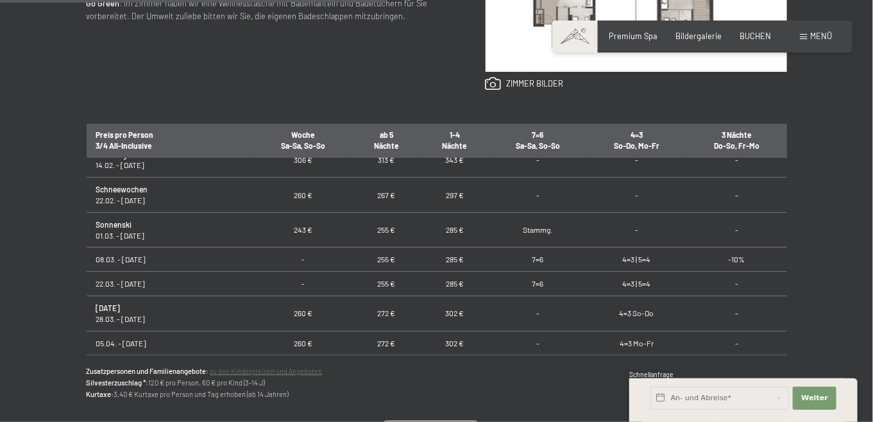
scroll to position [566, 0]
